Goal: Navigation & Orientation: Find specific page/section

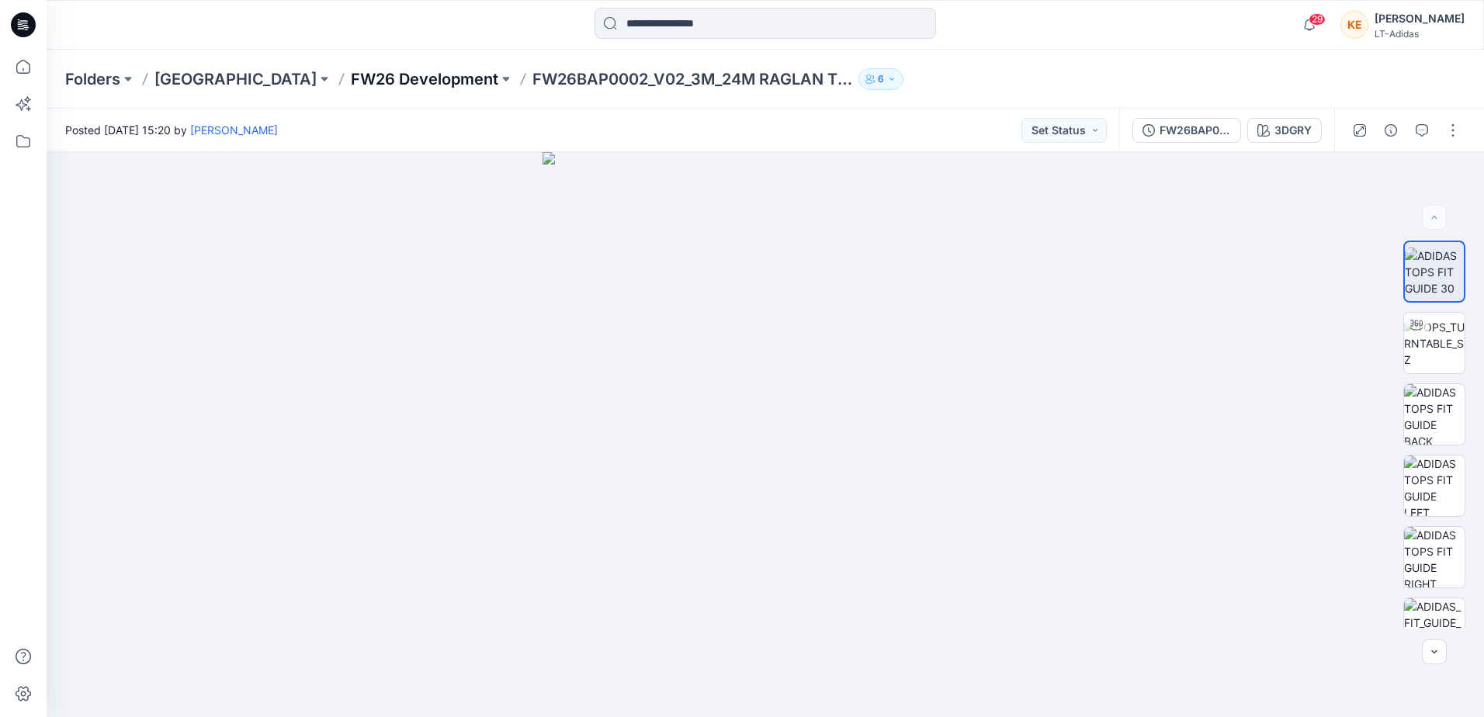
click at [368, 75] on p "FW26 Development" at bounding box center [424, 79] width 147 height 22
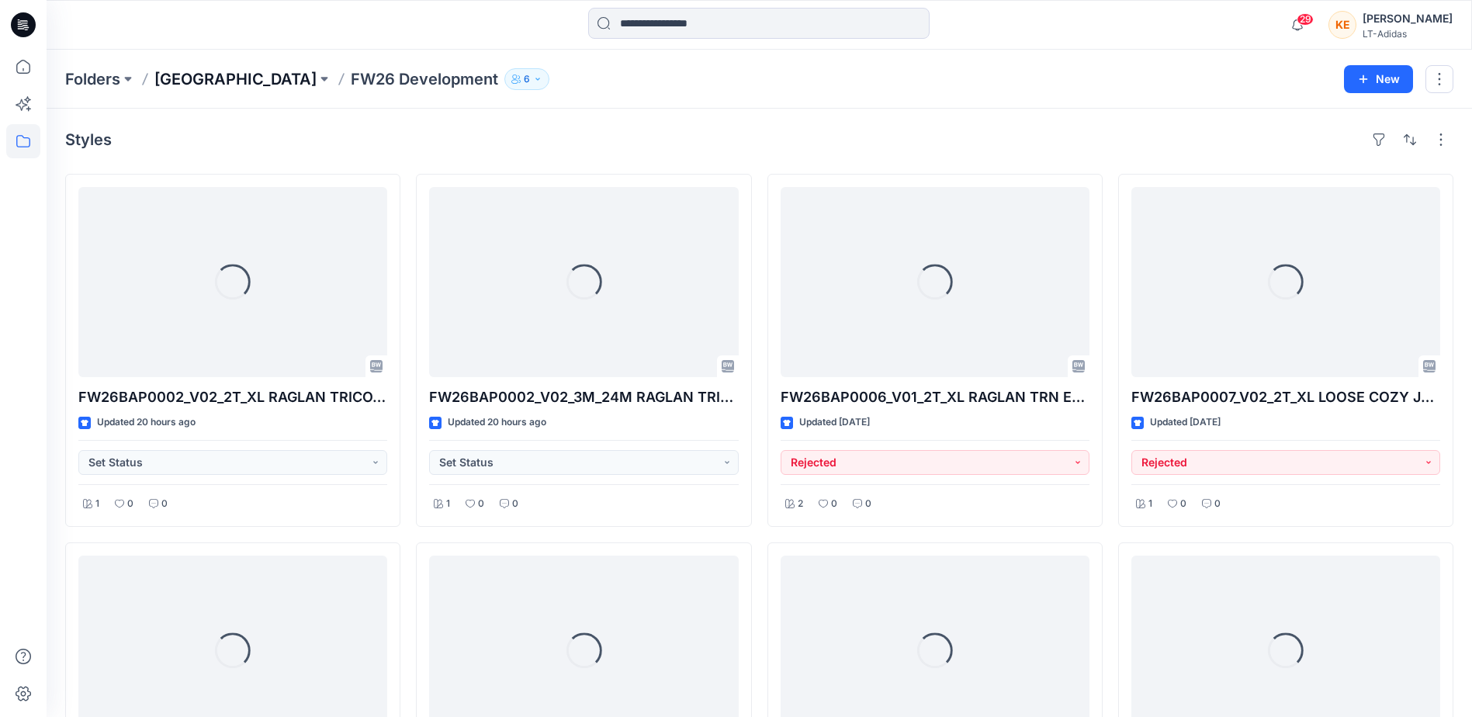
click at [212, 85] on p "[GEOGRAPHIC_DATA]" at bounding box center [235, 79] width 162 height 22
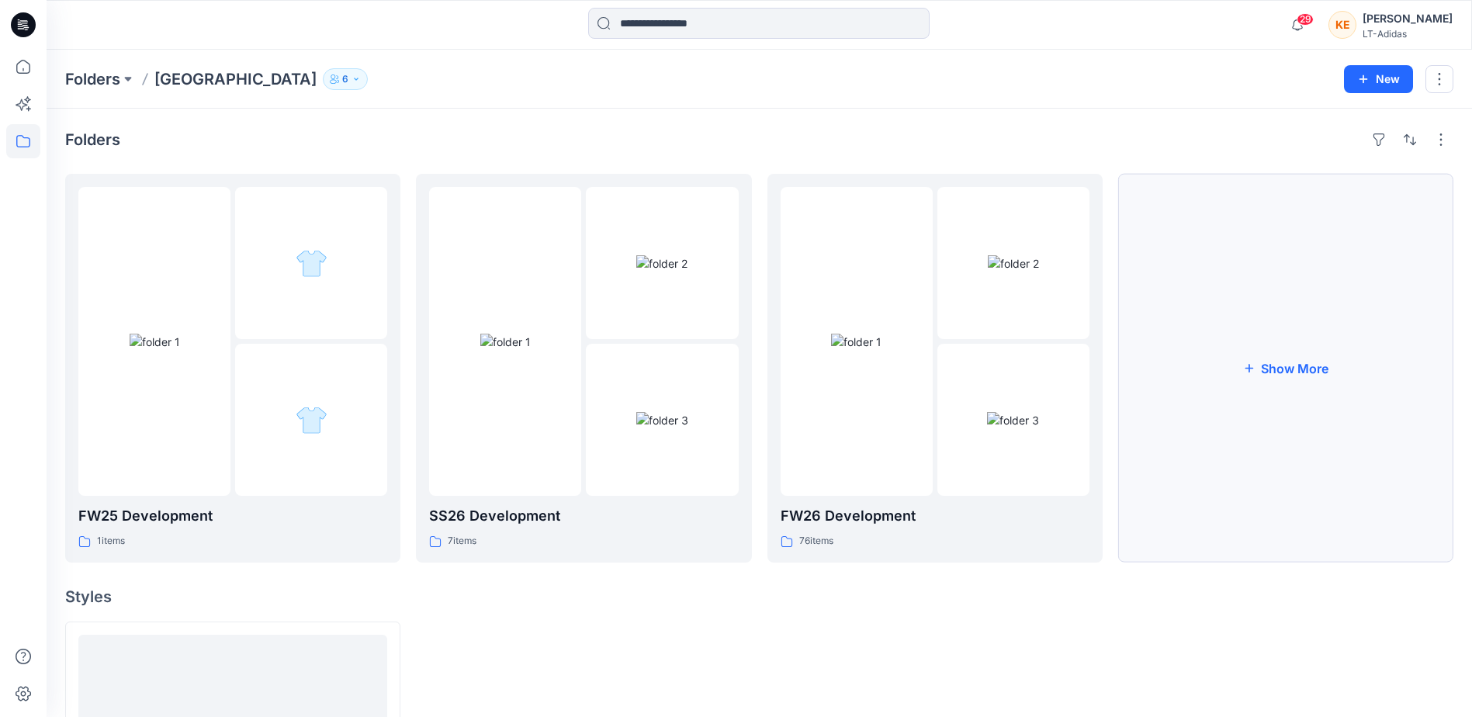
click at [1276, 307] on button "Show More" at bounding box center [1285, 368] width 335 height 389
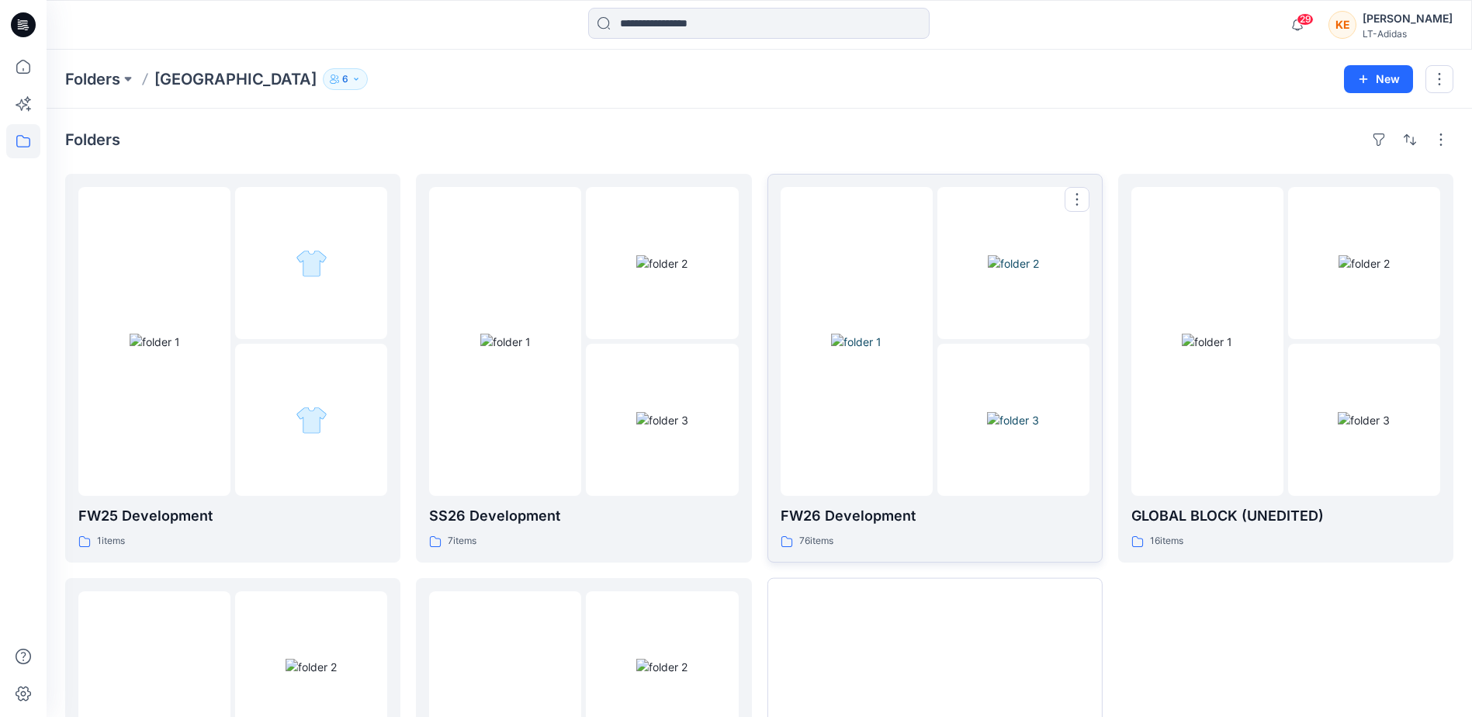
click at [887, 518] on p "FW26 Development" at bounding box center [935, 516] width 309 height 22
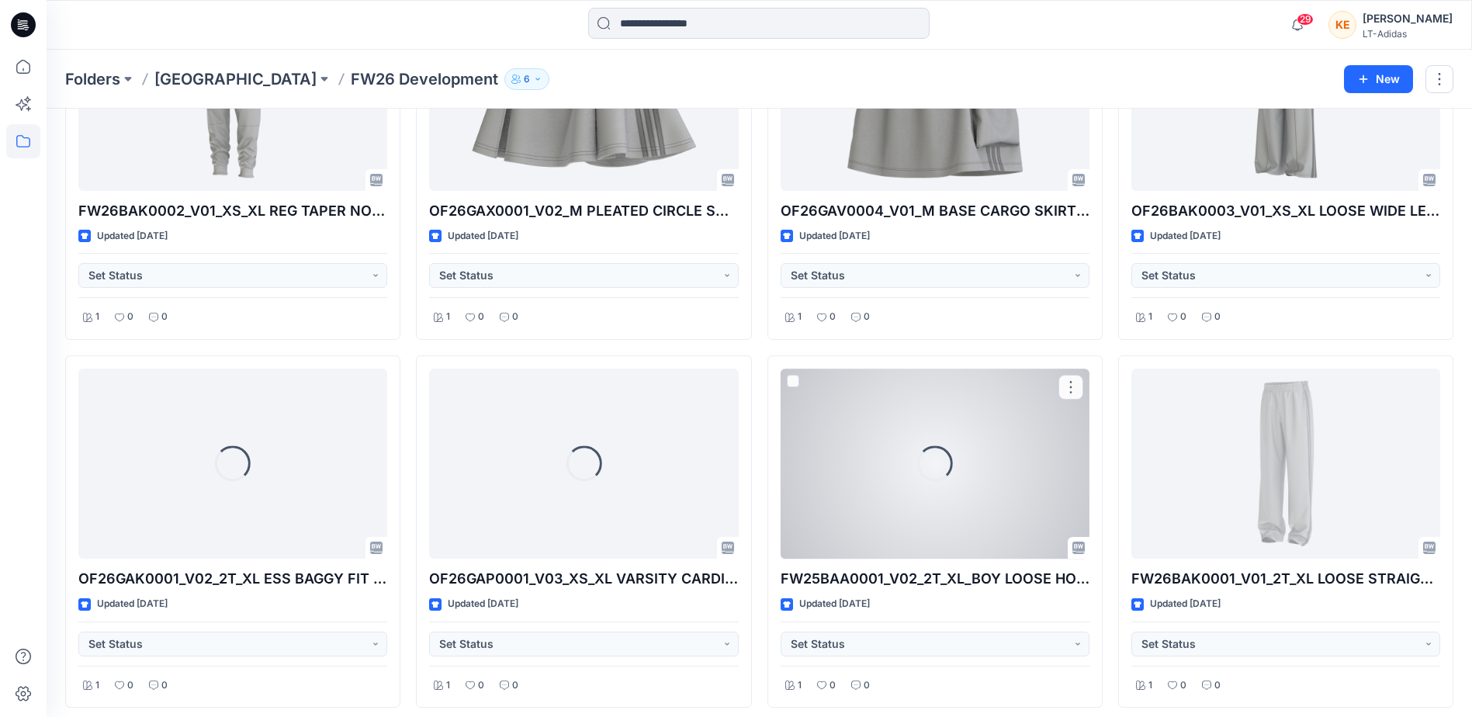
scroll to position [6458, 0]
